Goal: Task Accomplishment & Management: Use online tool/utility

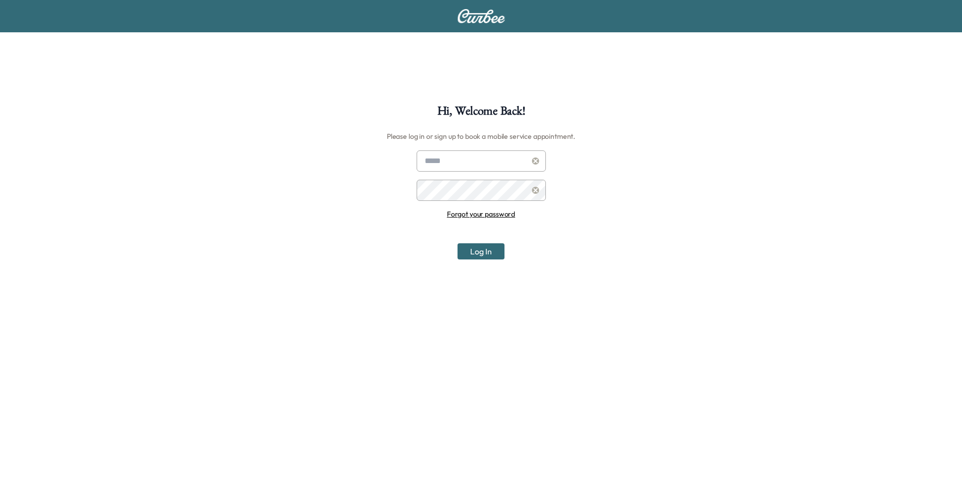
click at [459, 171] on input "text" at bounding box center [480, 160] width 129 height 21
type input "*"
click at [451, 168] on input "text" at bounding box center [480, 160] width 129 height 21
click at [490, 164] on input "text" at bounding box center [480, 160] width 129 height 21
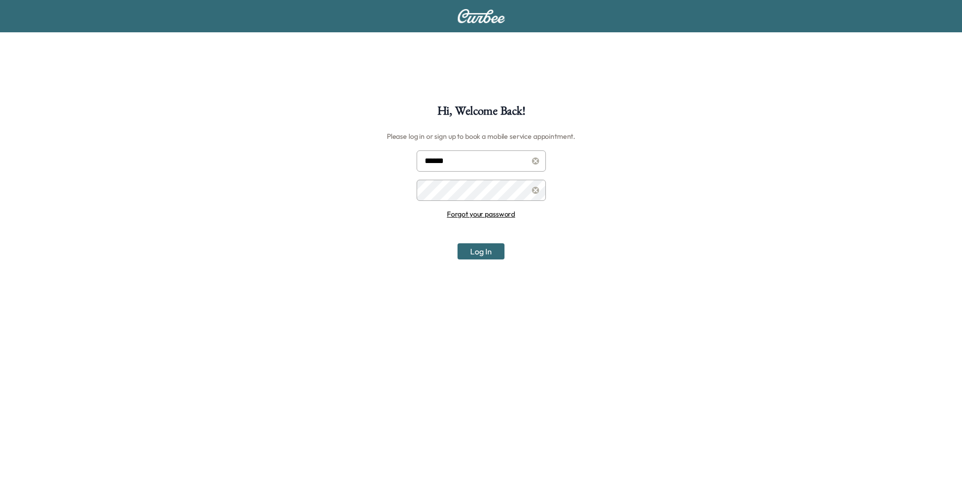
type input "**********"
click at [457, 243] on button "Log In" at bounding box center [480, 251] width 47 height 16
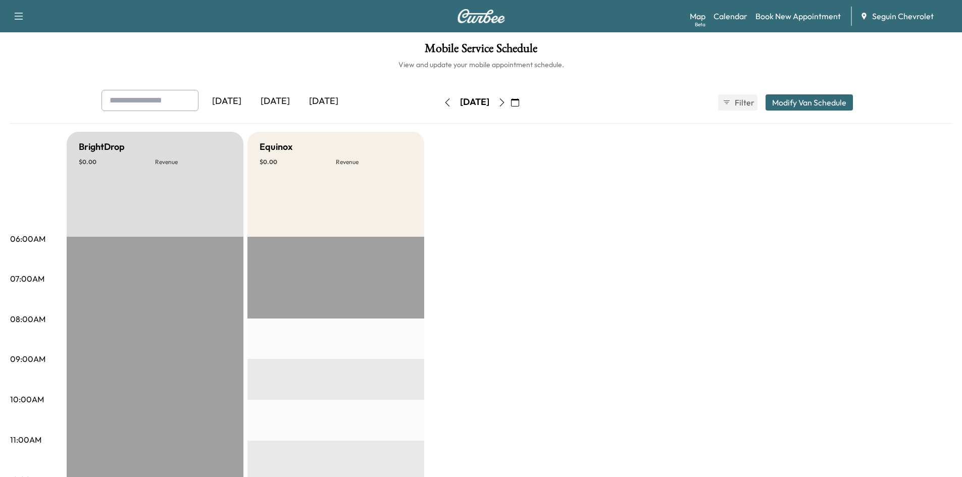
click at [315, 97] on div "Tomorrow" at bounding box center [323, 101] width 48 height 23
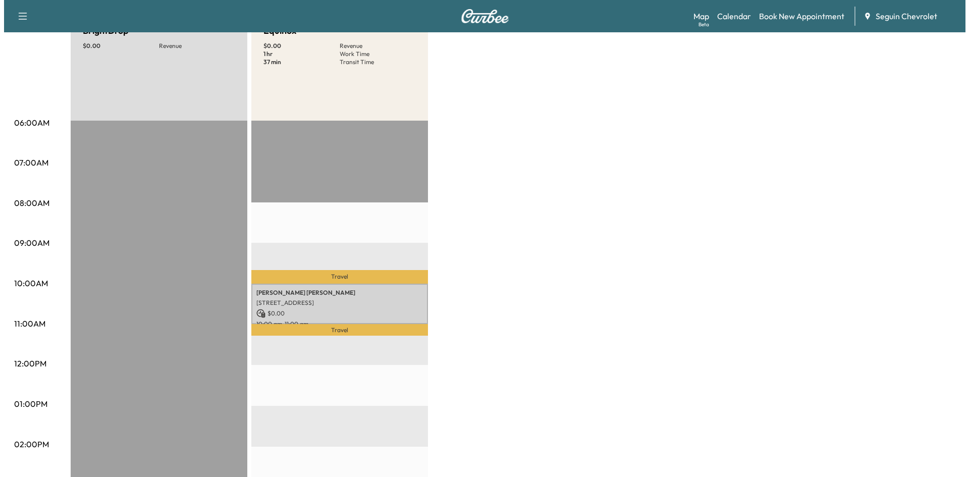
scroll to position [118, 0]
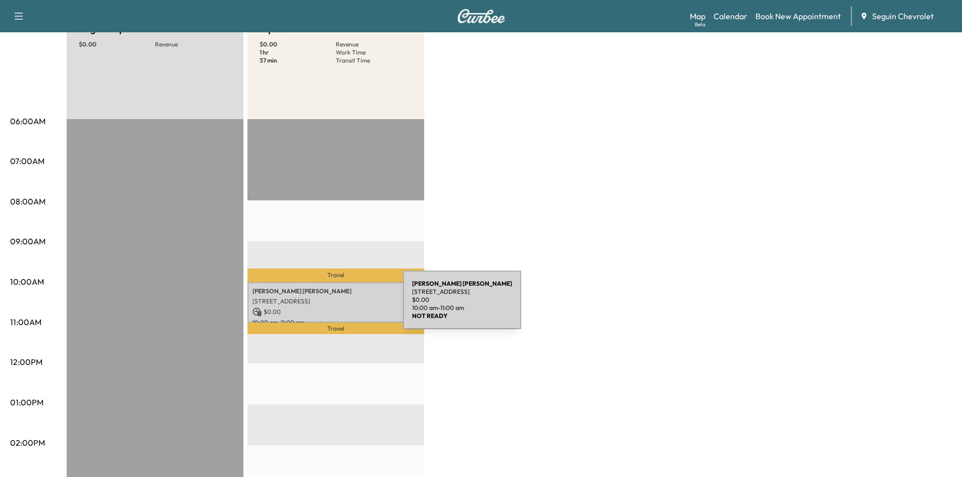
click at [327, 307] on p "$ 0.00" at bounding box center [335, 311] width 167 height 9
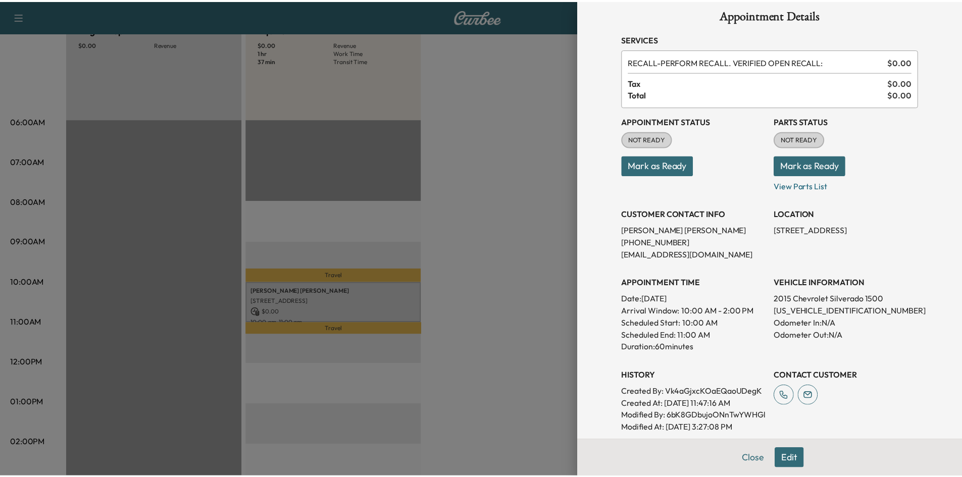
scroll to position [11, 0]
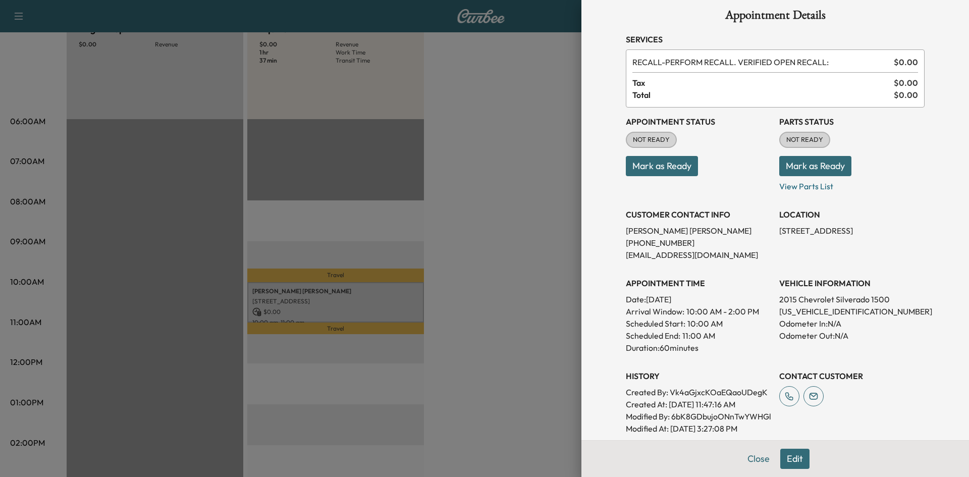
click at [657, 164] on button "Mark as Ready" at bounding box center [662, 166] width 72 height 20
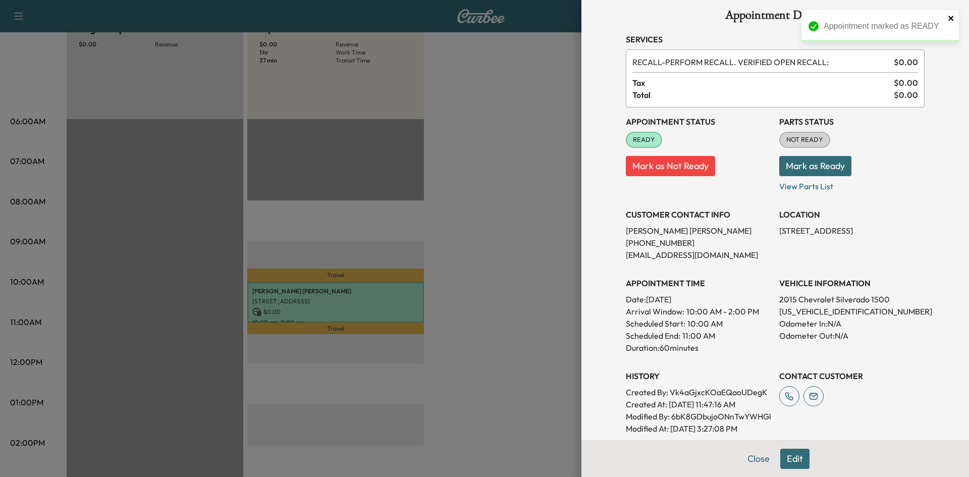
click at [953, 19] on icon "close" at bounding box center [951, 18] width 7 height 8
click at [756, 465] on button "Close" at bounding box center [758, 459] width 35 height 20
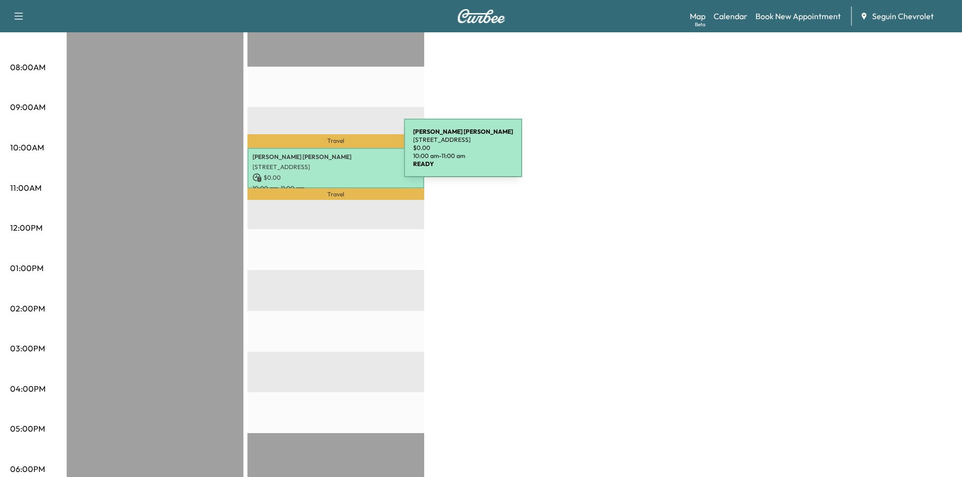
scroll to position [0, 0]
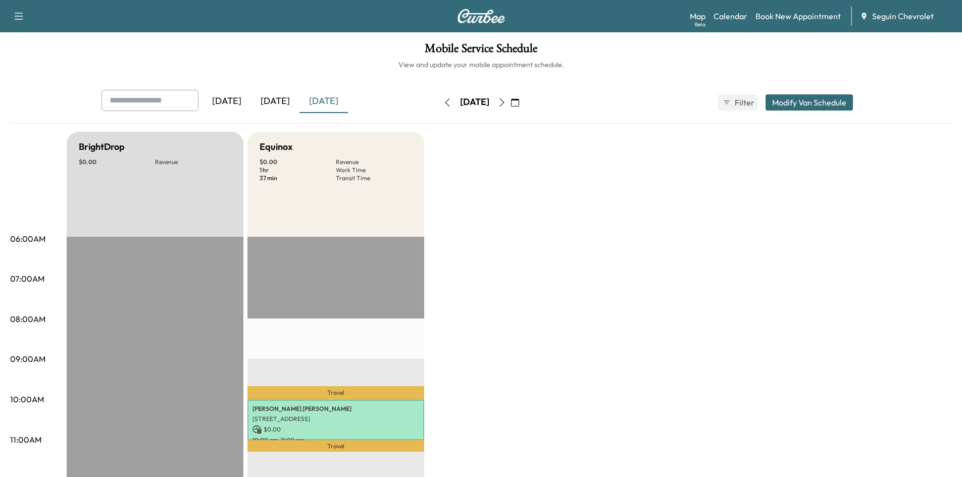
click at [510, 108] on button "button" at bounding box center [501, 102] width 17 height 16
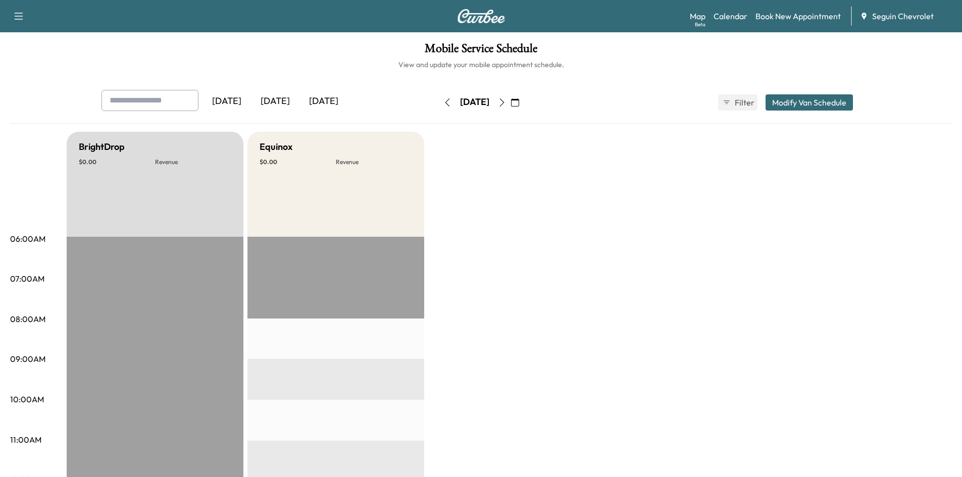
click at [506, 103] on icon "button" at bounding box center [502, 102] width 8 height 8
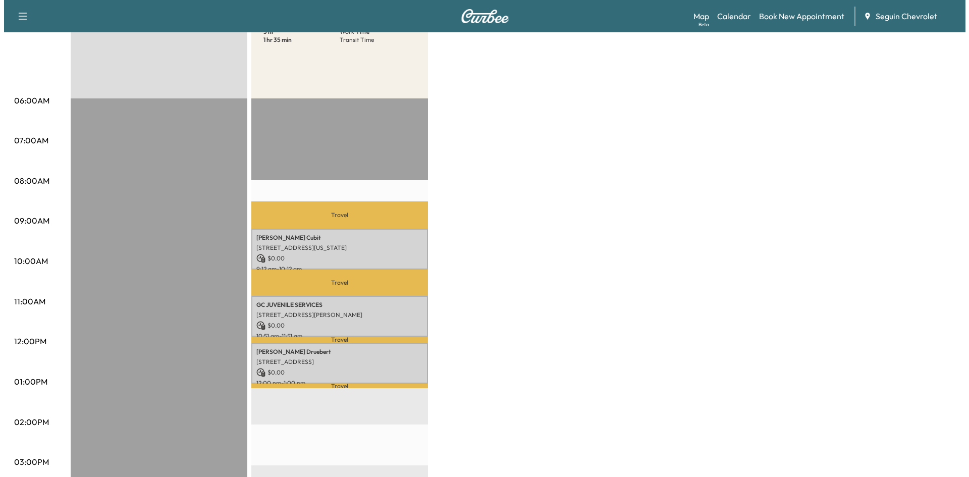
scroll to position [139, 0]
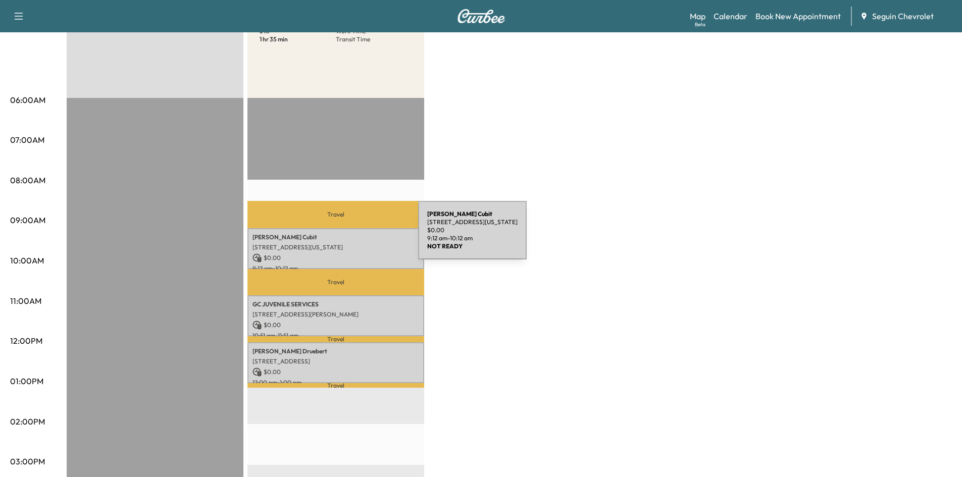
click at [342, 236] on p "Brendan Cubit" at bounding box center [335, 237] width 167 height 8
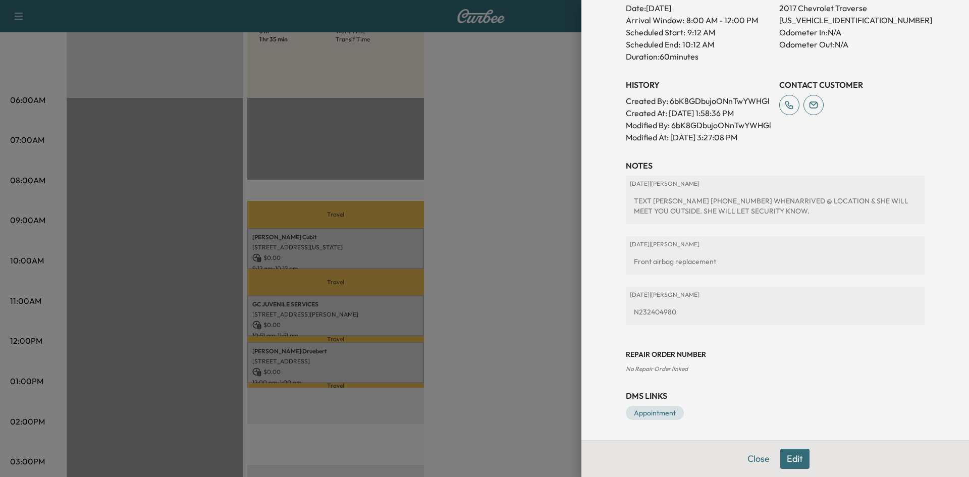
scroll to position [314, 0]
click at [445, 176] on div at bounding box center [484, 238] width 969 height 477
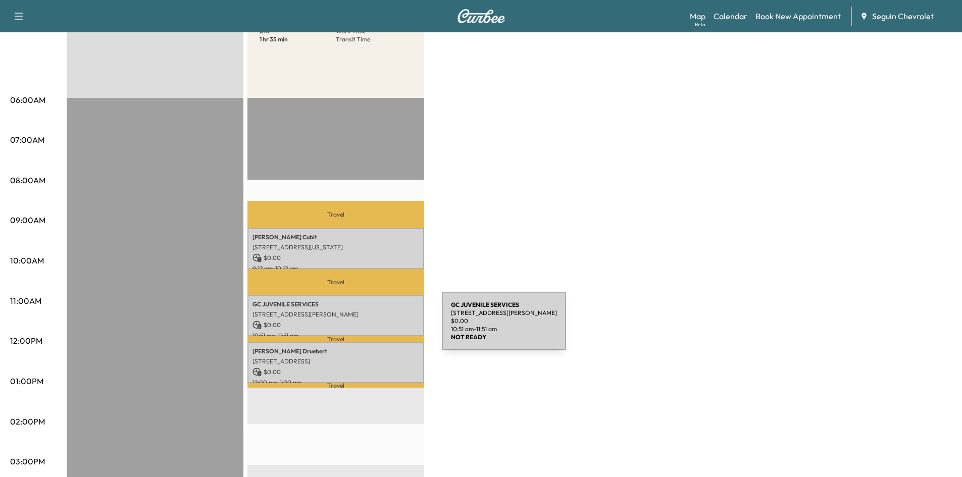
click at [366, 327] on p "$ 0.00" at bounding box center [335, 325] width 167 height 9
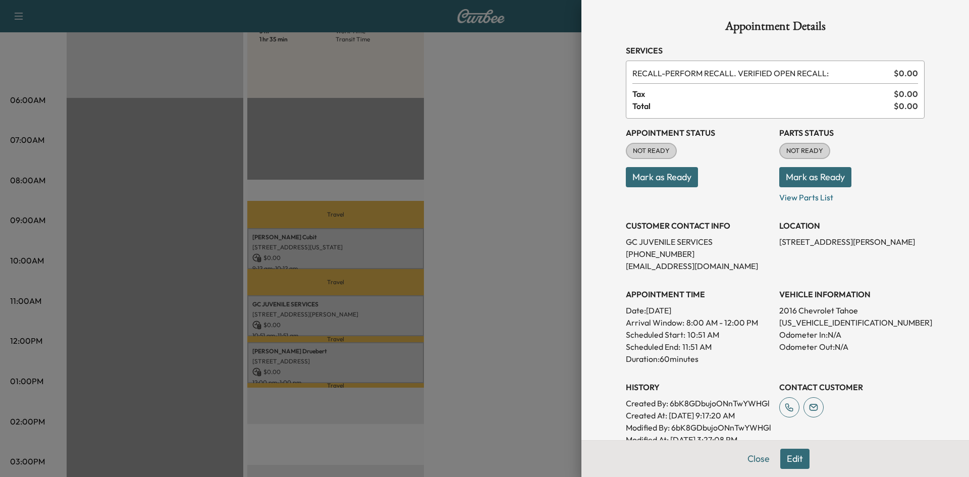
scroll to position [266, 0]
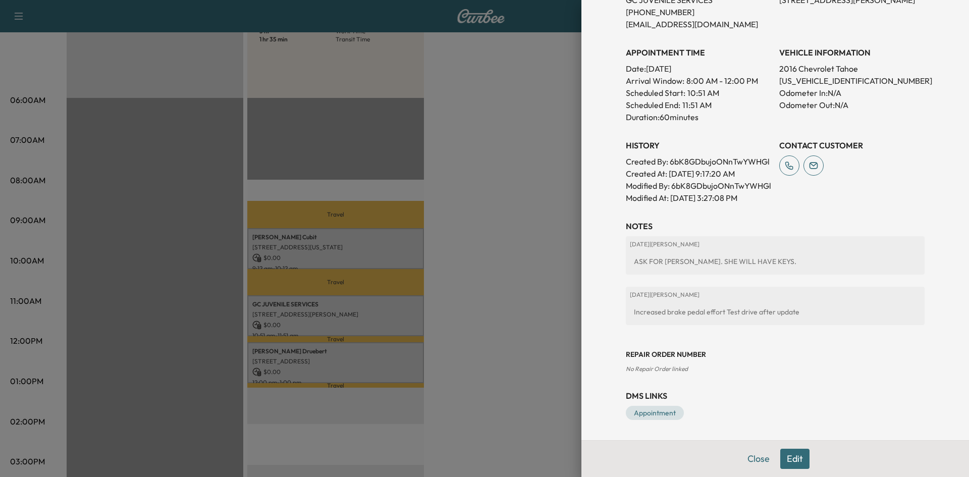
click at [513, 291] on div at bounding box center [484, 238] width 969 height 477
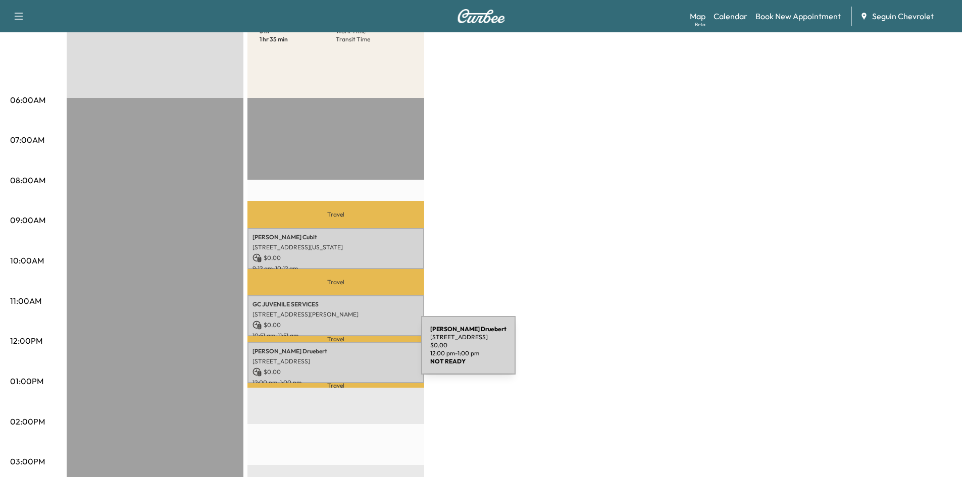
click at [345, 351] on p "Melissa Druebert" at bounding box center [335, 351] width 167 height 8
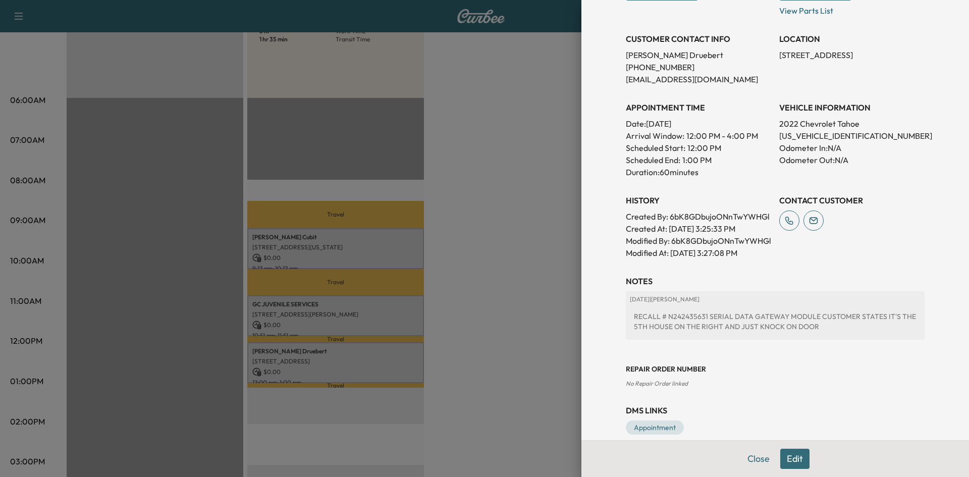
scroll to position [226, 0]
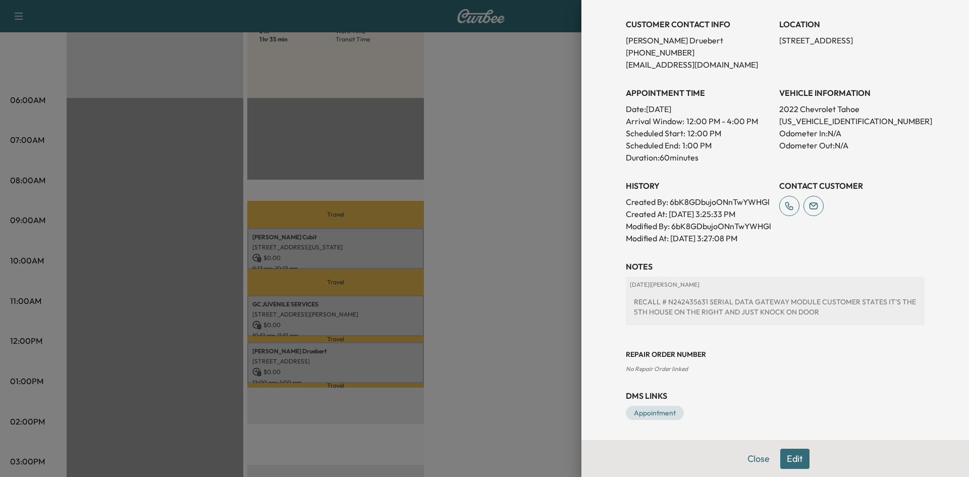
click at [471, 283] on div at bounding box center [484, 238] width 969 height 477
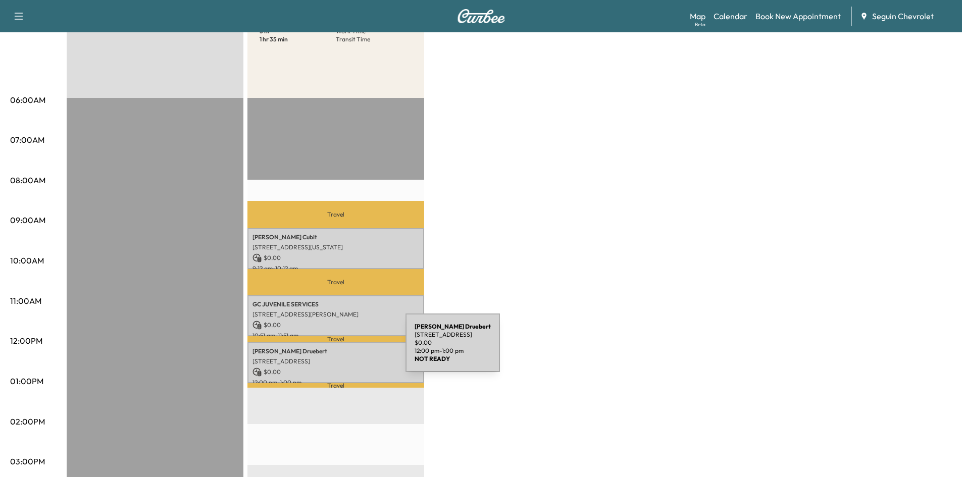
click at [330, 349] on p "Melissa Druebert" at bounding box center [335, 351] width 167 height 8
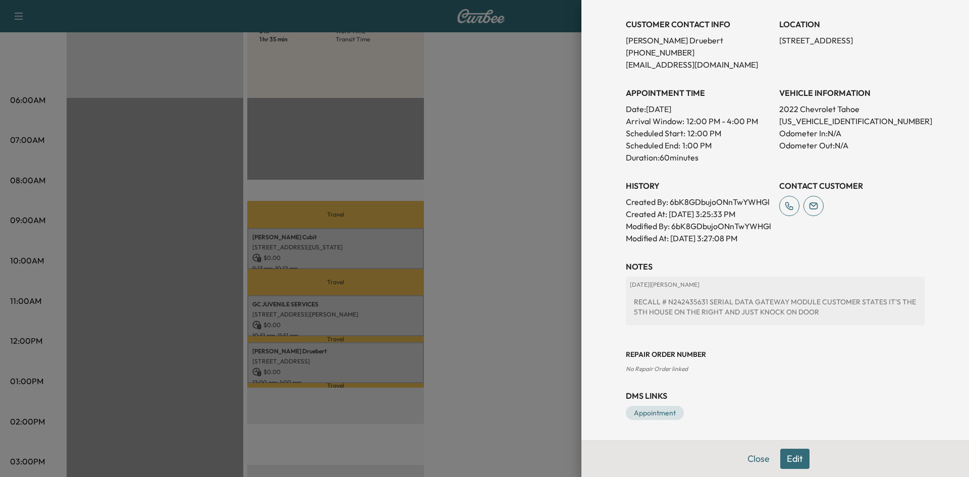
click at [0, 185] on div at bounding box center [484, 238] width 969 height 477
